Goal: Task Accomplishment & Management: Use online tool/utility

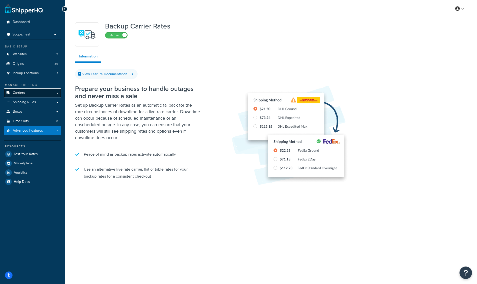
click at [32, 93] on link "Carriers" at bounding box center [33, 93] width 58 height 9
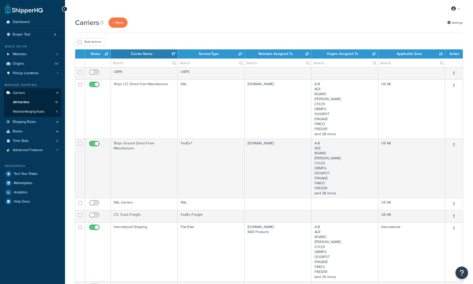
select select "15"
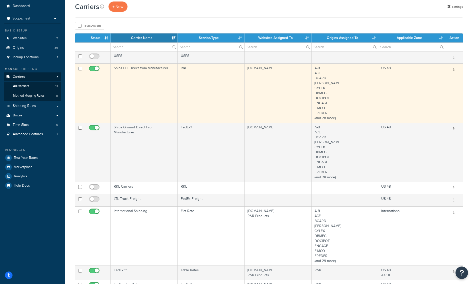
scroll to position [25, 0]
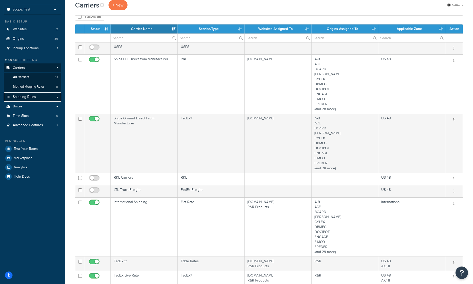
click at [26, 96] on span "Shipping Rules" at bounding box center [24, 97] width 23 height 4
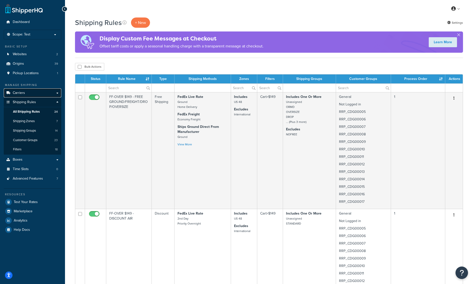
click at [20, 93] on span "Carriers" at bounding box center [19, 93] width 12 height 4
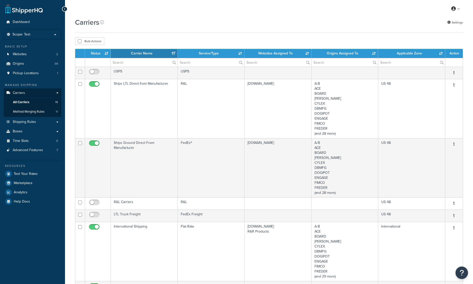
select select "15"
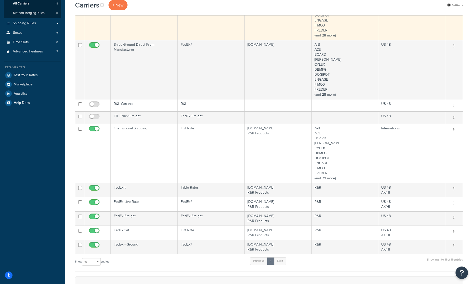
scroll to position [100, 0]
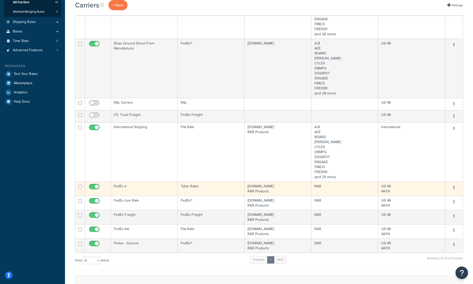
click at [122, 186] on td "FedEx tr" at bounding box center [144, 189] width 67 height 14
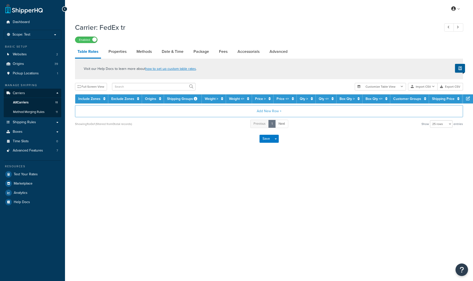
select select "25"
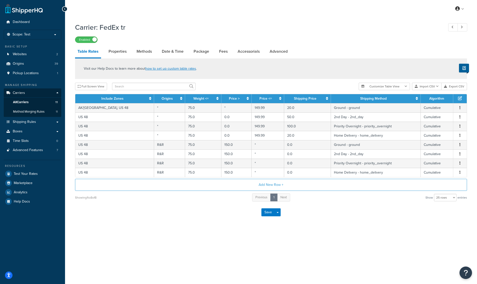
click at [270, 75] on div "Visit our Help Docs to learn more about how to set up custom table rates ." at bounding box center [271, 69] width 392 height 21
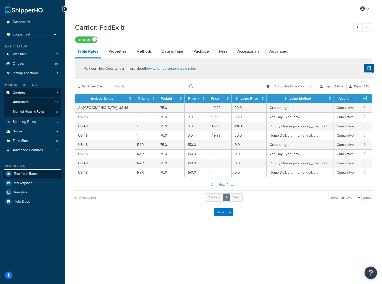
click at [25, 176] on span "Test Your Rates" at bounding box center [26, 174] width 24 height 4
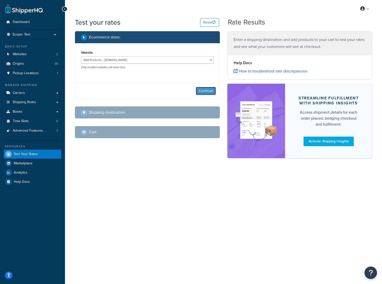
click at [205, 91] on button "Continue" at bounding box center [206, 91] width 20 height 8
select select "[GEOGRAPHIC_DATA]"
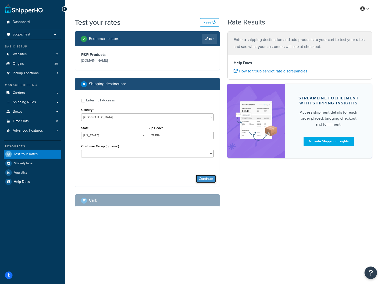
click at [203, 181] on button "Continue" at bounding box center [206, 179] width 20 height 8
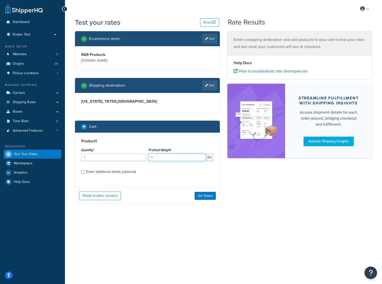
drag, startPoint x: 165, startPoint y: 159, endPoint x: 144, endPoint y: 158, distance: 21.5
click at [144, 158] on div "Quantity* 1 Product Weight* 1 lbs" at bounding box center [147, 156] width 135 height 18
type input "10"
click at [206, 196] on button "Get Rates" at bounding box center [205, 196] width 21 height 8
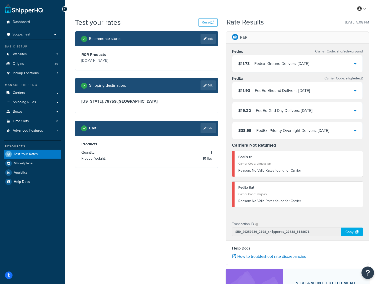
click at [145, 204] on div "Ecommerce store : Edit R&R Products [DOMAIN_NAME] Shipping destination : Edit […" at bounding box center [221, 189] width 301 height 317
